Goal: Task Accomplishment & Management: Manage account settings

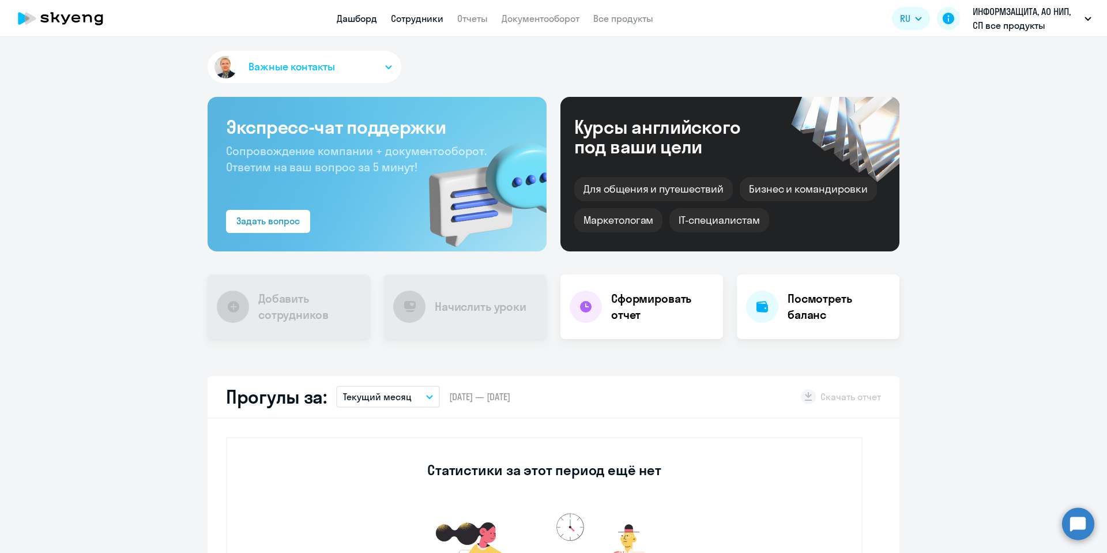
drag, startPoint x: 423, startPoint y: 16, endPoint x: 426, endPoint y: 27, distance: 10.8
click at [423, 17] on link "Сотрудники" at bounding box center [417, 19] width 52 height 12
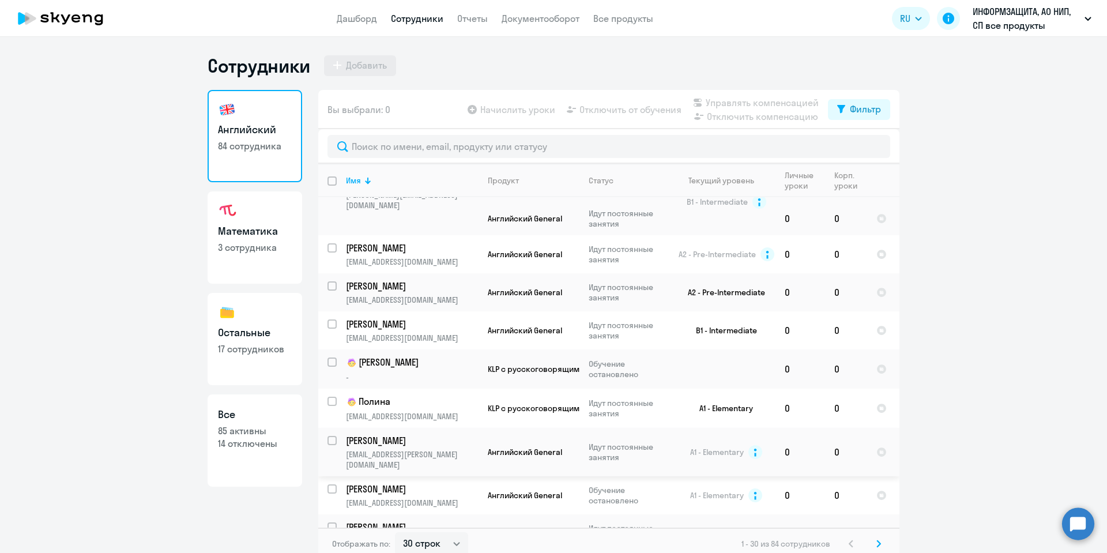
scroll to position [259, 0]
click at [453, 543] on select "30 строк 50 строк 100 строк" at bounding box center [431, 543] width 73 height 23
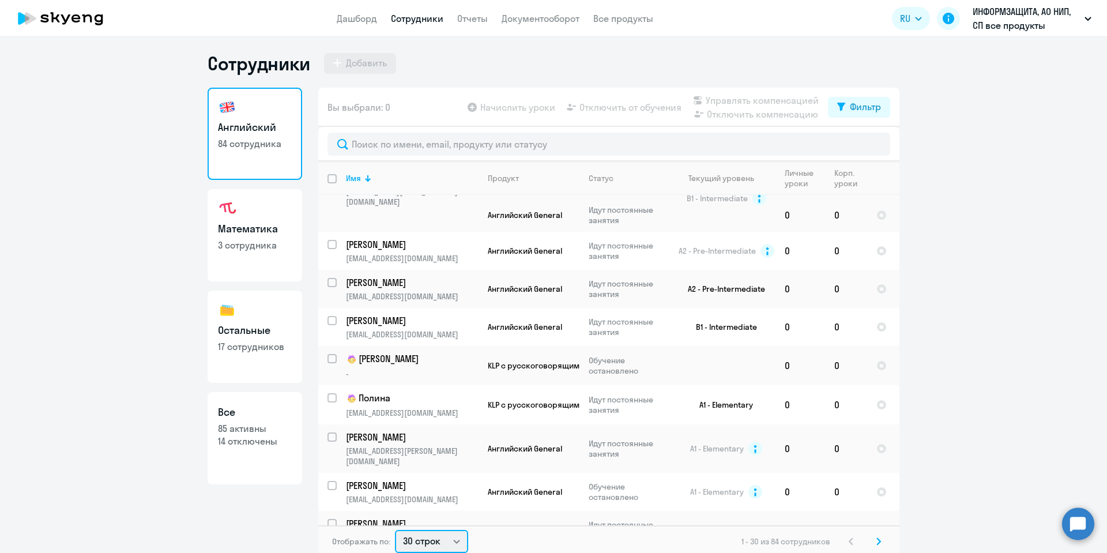
select select "100"
click at [395, 530] on select "30 строк 50 строк 100 строк" at bounding box center [431, 541] width 73 height 23
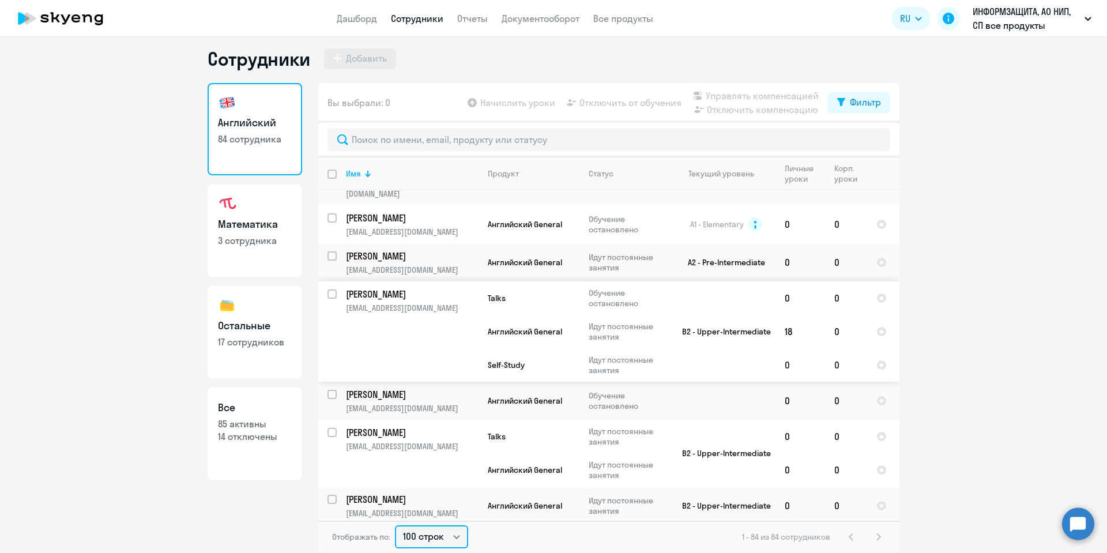
scroll to position [519, 0]
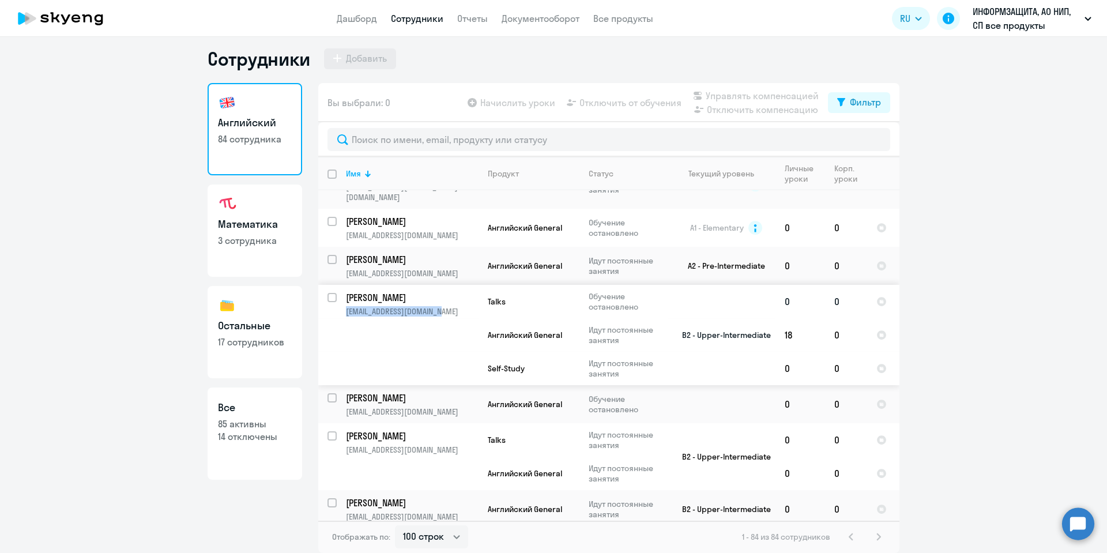
copy p "[EMAIL_ADDRESS][DOMAIN_NAME]"
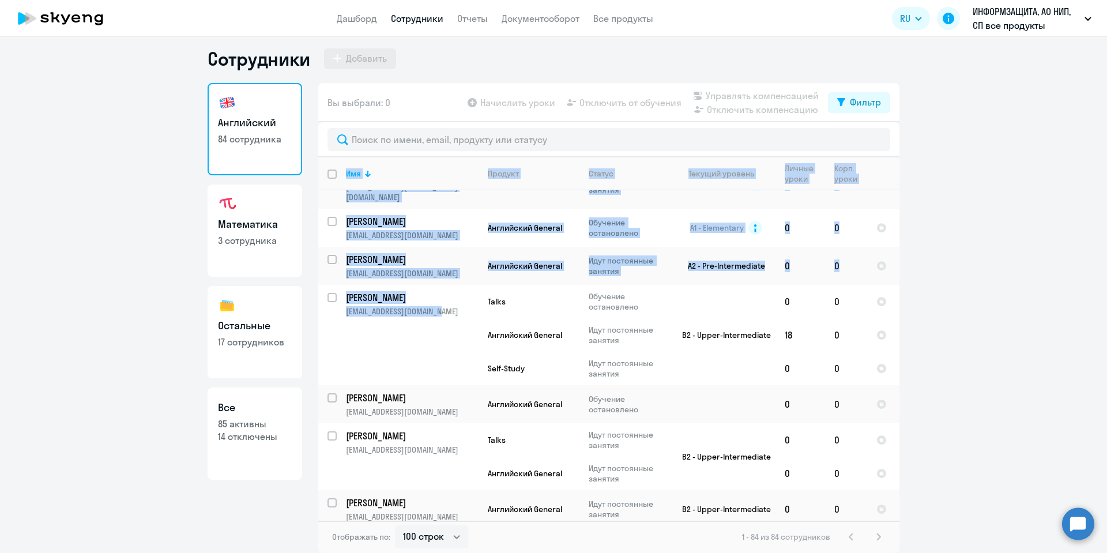
drag, startPoint x: 447, startPoint y: 289, endPoint x: 977, endPoint y: 308, distance: 530.8
click at [1106, 385] on div "Сотрудники Добавить Английский 84 сотрудника Математика 3 сотрудника Остальные …" at bounding box center [553, 295] width 1107 height 516
